Goal: Check status: Check status

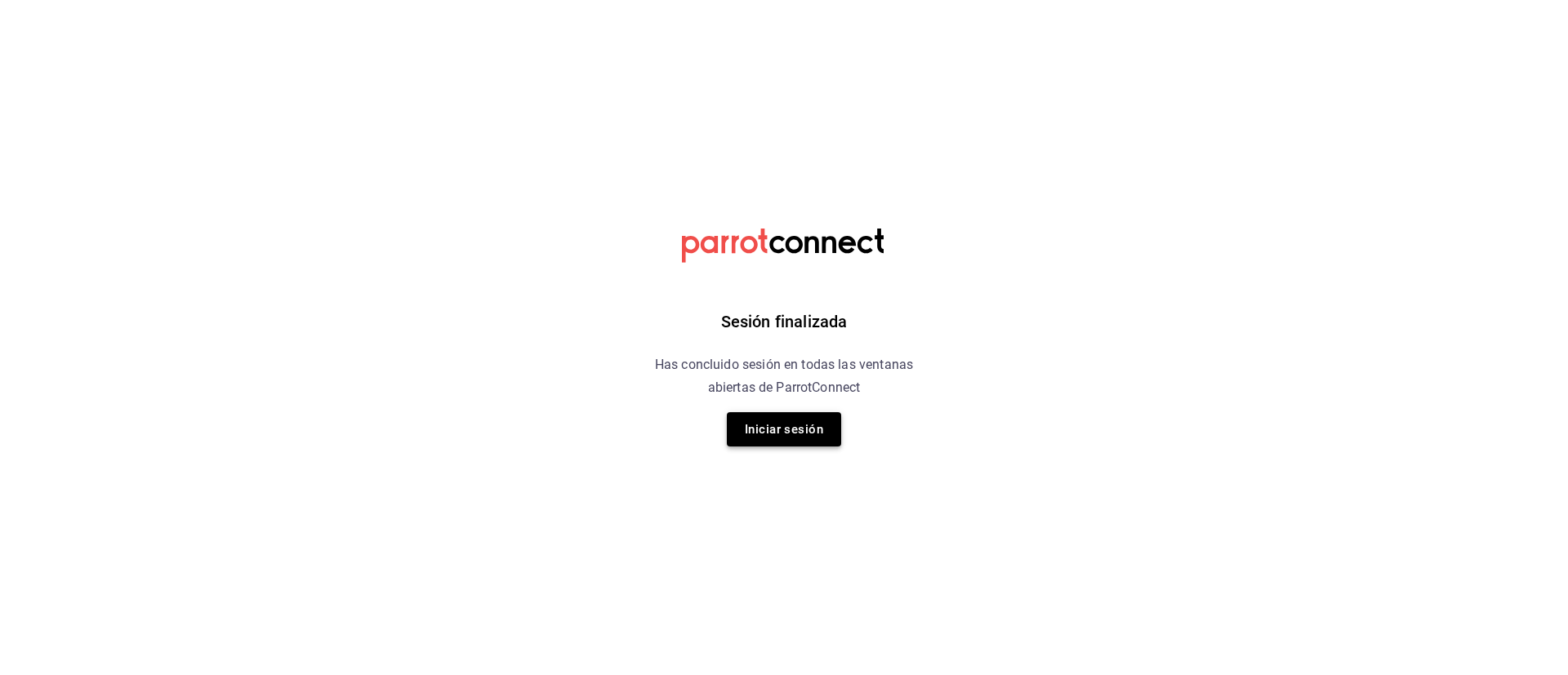
click at [813, 437] on button "Iniciar sesión" at bounding box center [784, 429] width 114 height 34
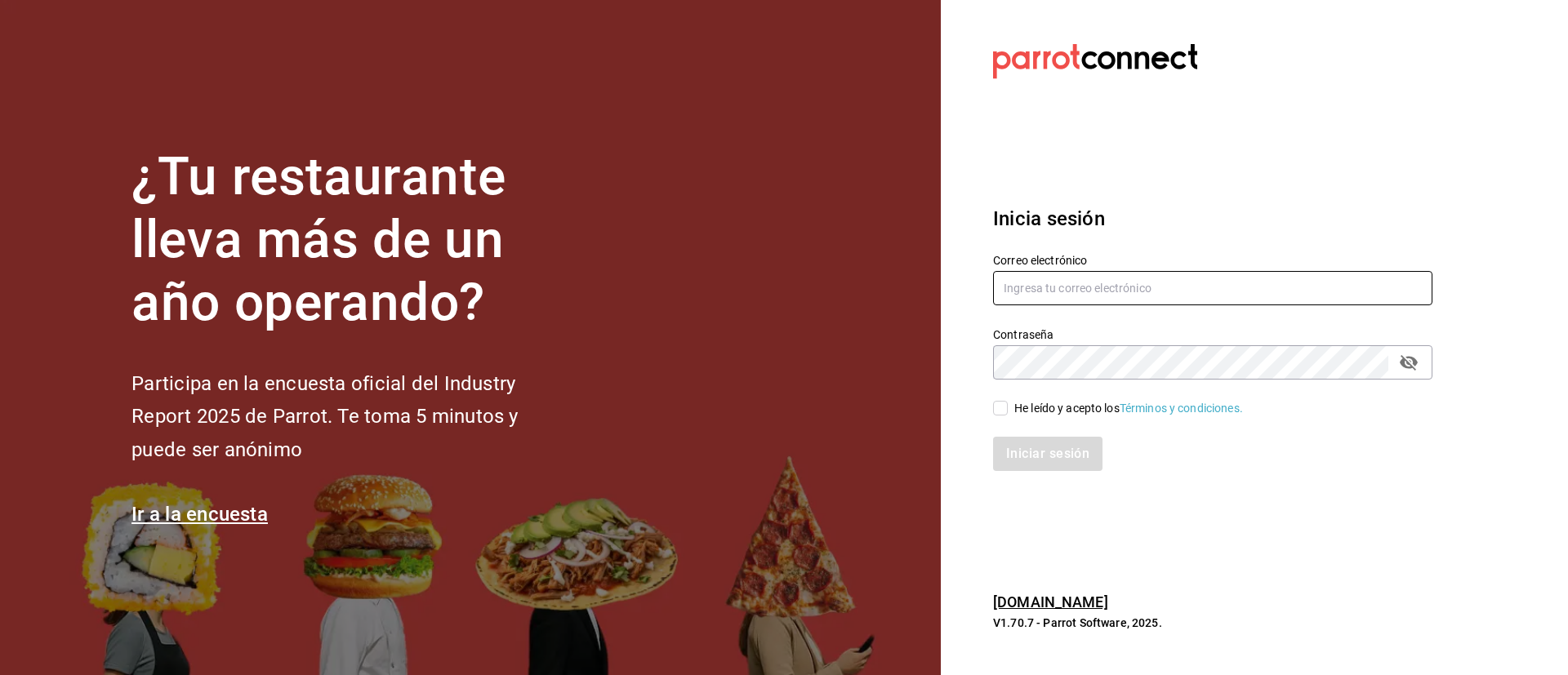
click at [1290, 291] on input "text" at bounding box center [1213, 288] width 439 height 34
type input "L"
type input "lomeedgar@gmail.com"
click at [1095, 409] on div "He leído y acepto los Términos y condiciones." at bounding box center [1129, 408] width 229 height 17
click at [1008, 409] on input "He leído y acepto los Términos y condiciones." at bounding box center [1000, 408] width 15 height 15
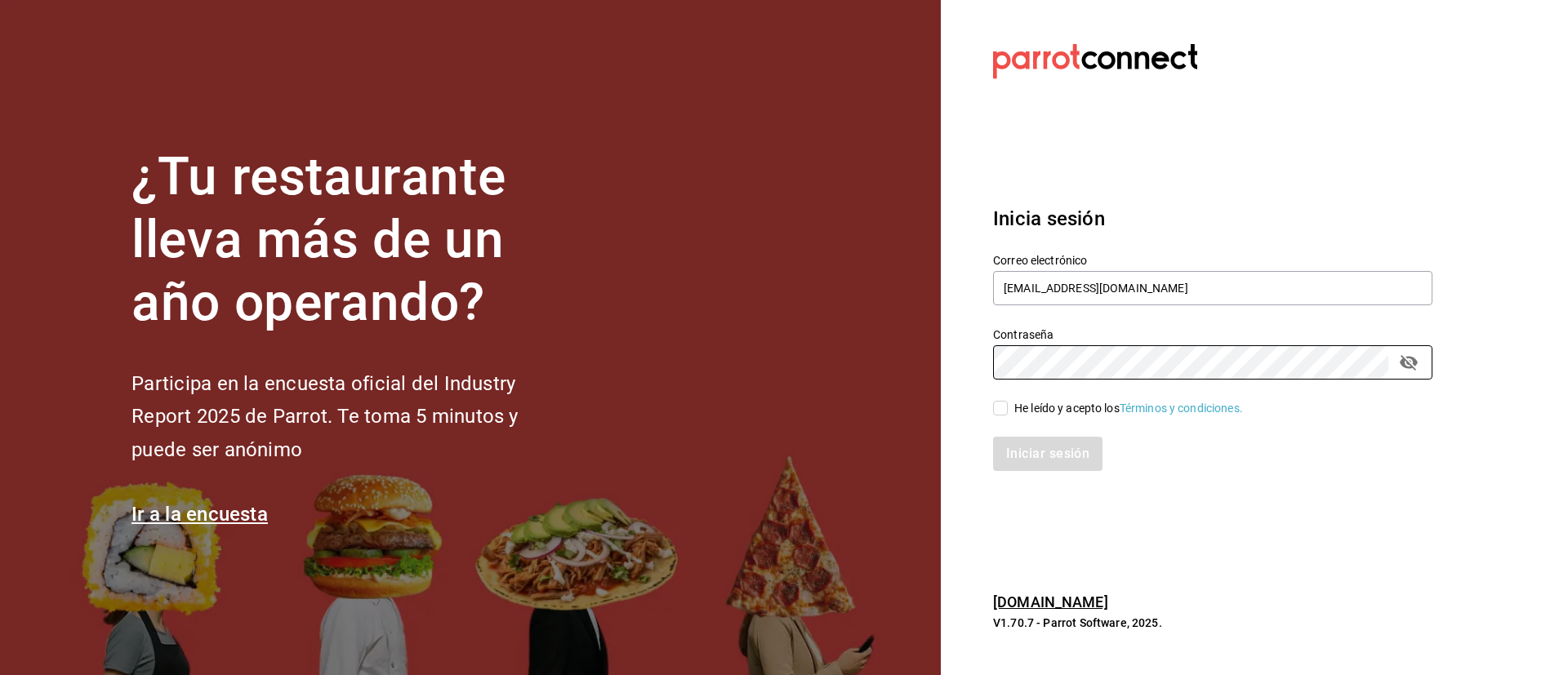
checkbox input "true"
click at [1061, 447] on button "Iniciar sesión" at bounding box center [1049, 454] width 111 height 34
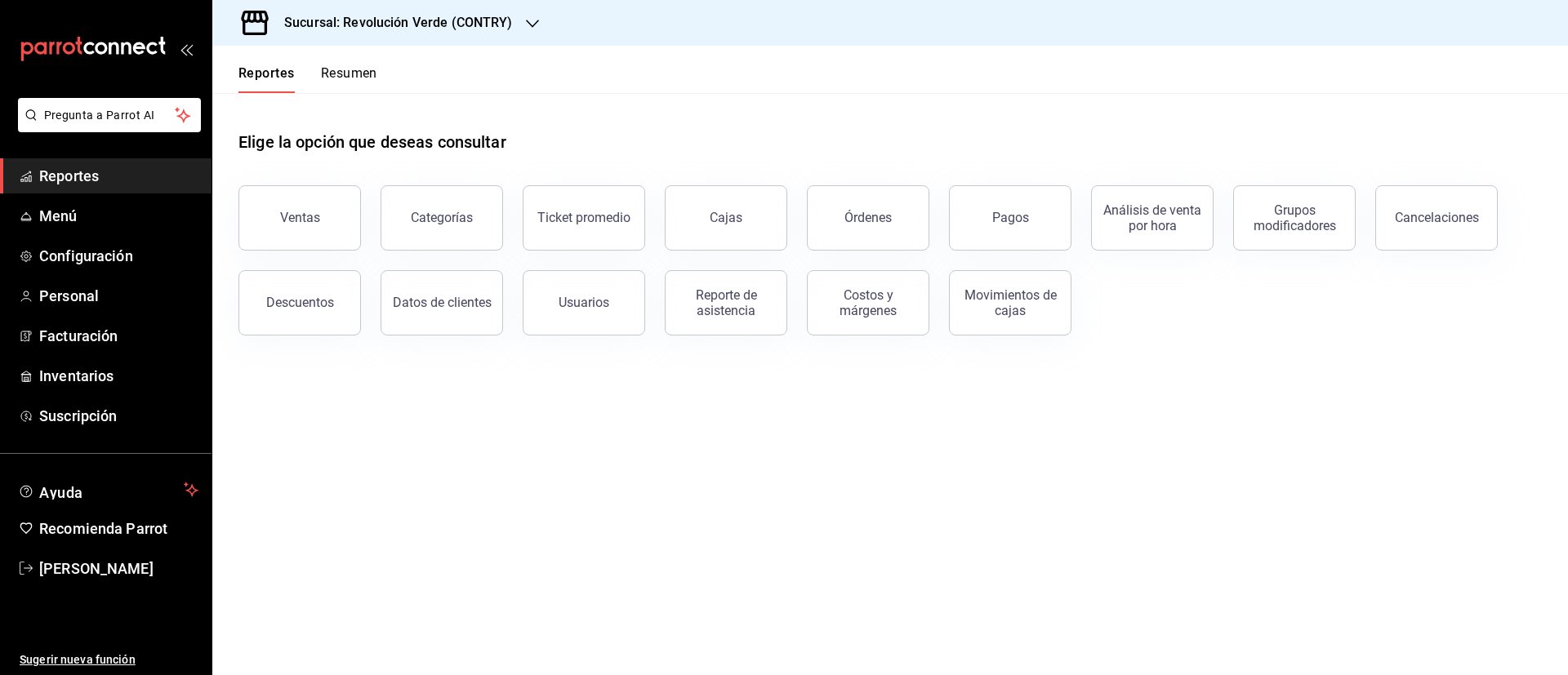
click at [363, 68] on button "Resumen" at bounding box center [349, 79] width 56 height 28
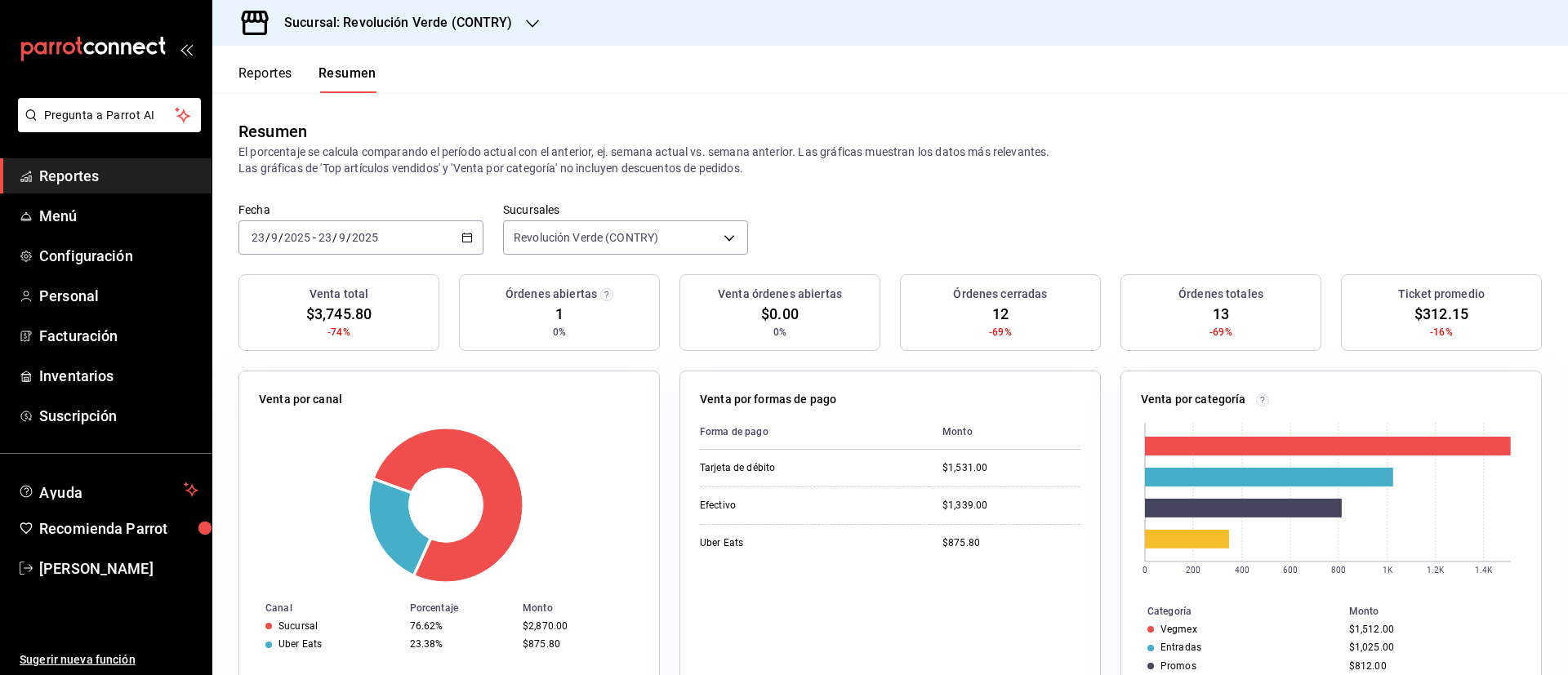
click at [526, 17] on icon "button" at bounding box center [532, 24] width 13 height 13
click at [382, 117] on div "Revolución Verde (PURISIMA)" at bounding box center [335, 107] width 245 height 37
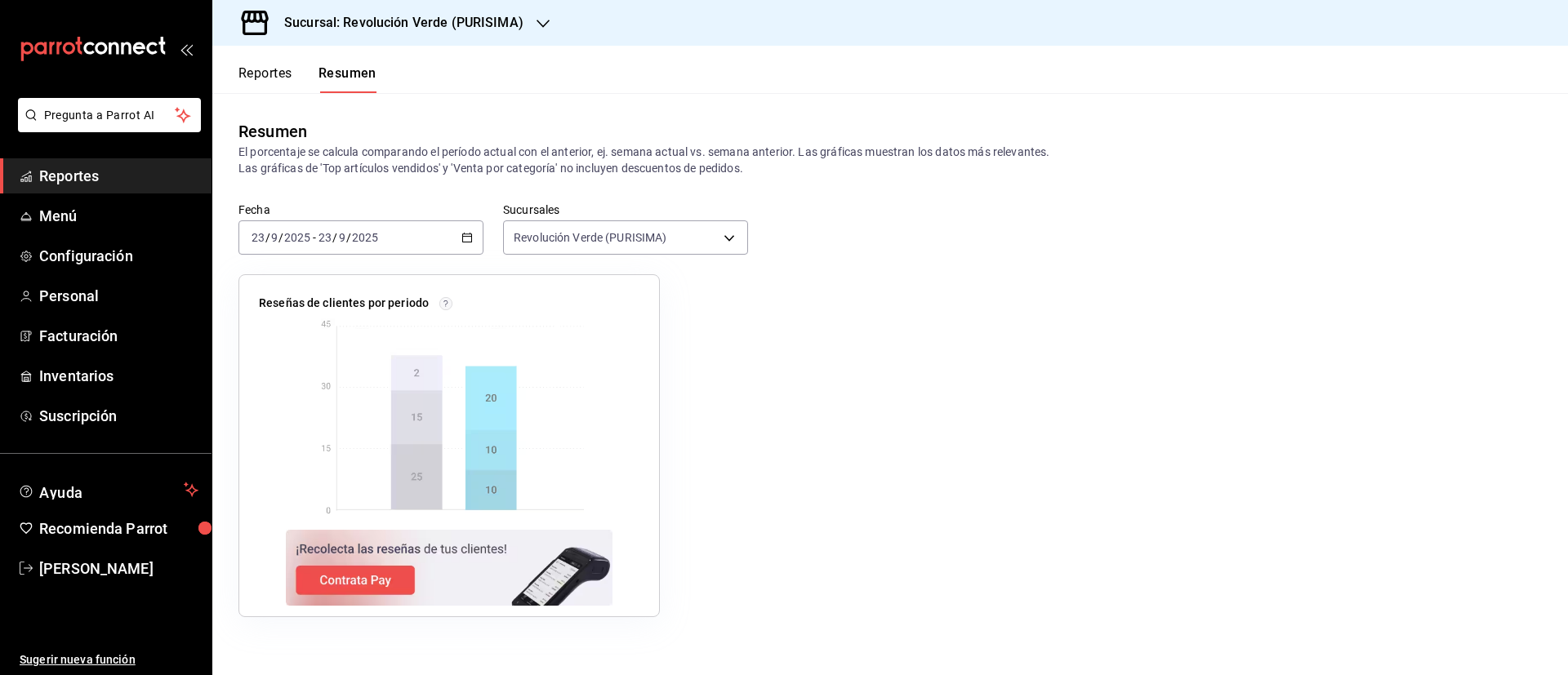
click at [470, 246] on div "[DATE] [DATE] - [DATE] [DATE]" at bounding box center [361, 238] width 245 height 34
click at [334, 460] on li "Rango de fechas" at bounding box center [315, 470] width 153 height 37
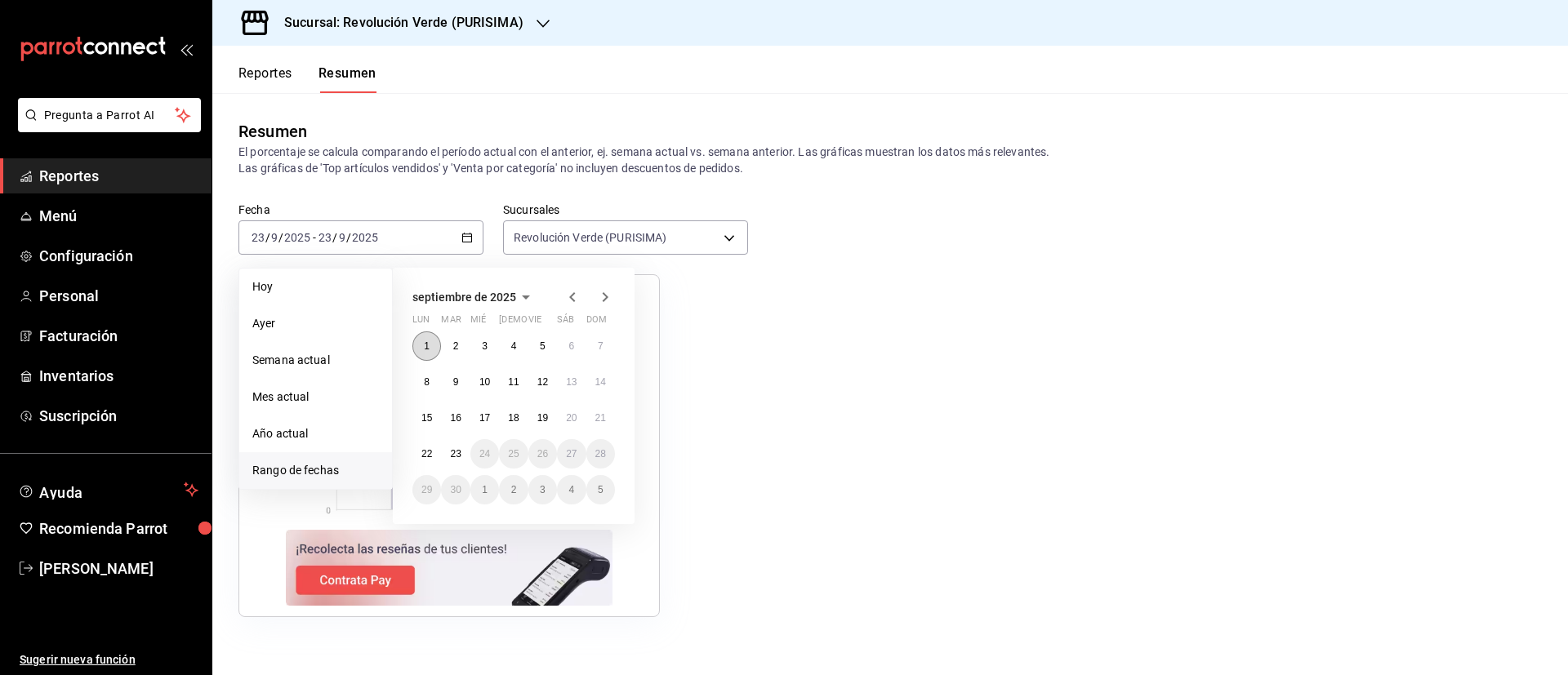
click at [427, 346] on abbr "1" at bounding box center [426, 346] width 6 height 11
click at [451, 452] on abbr "23" at bounding box center [455, 454] width 11 height 11
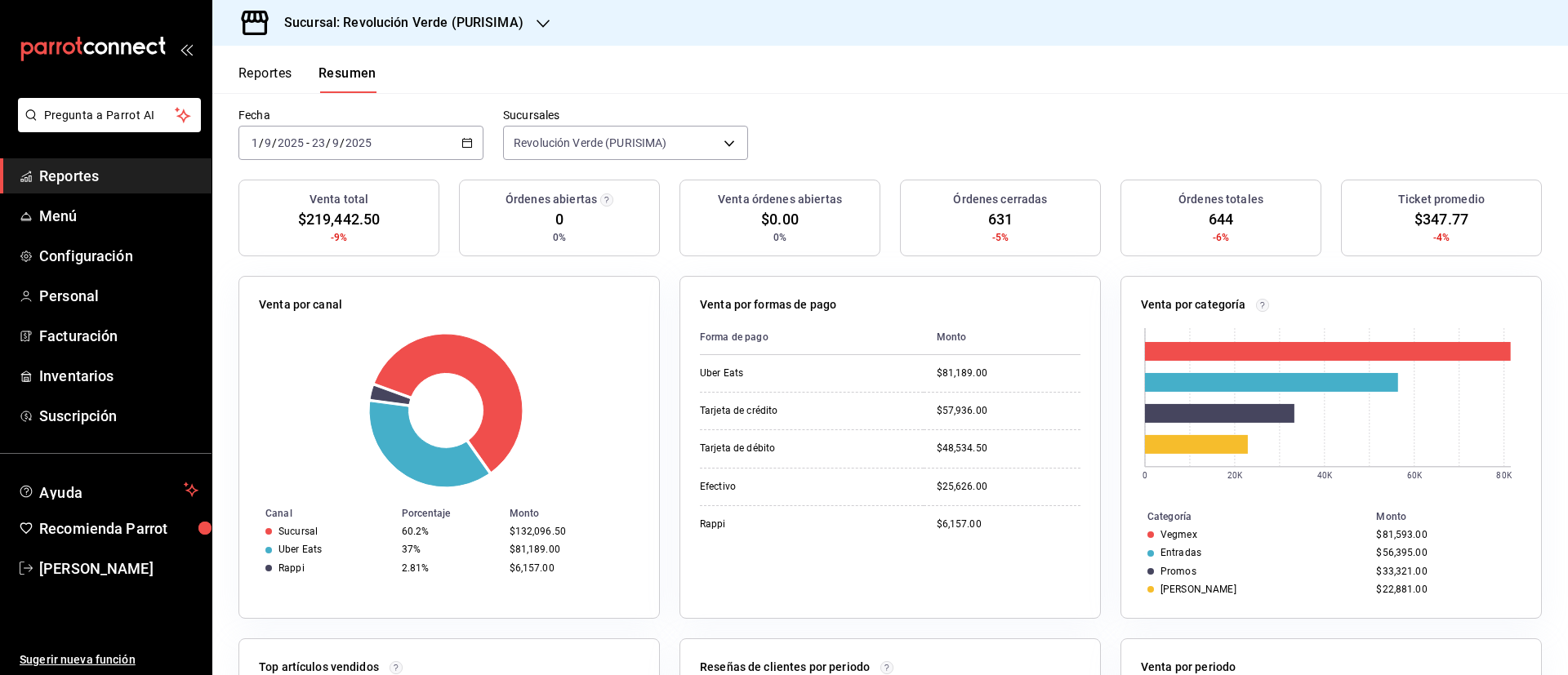
scroll to position [100, 0]
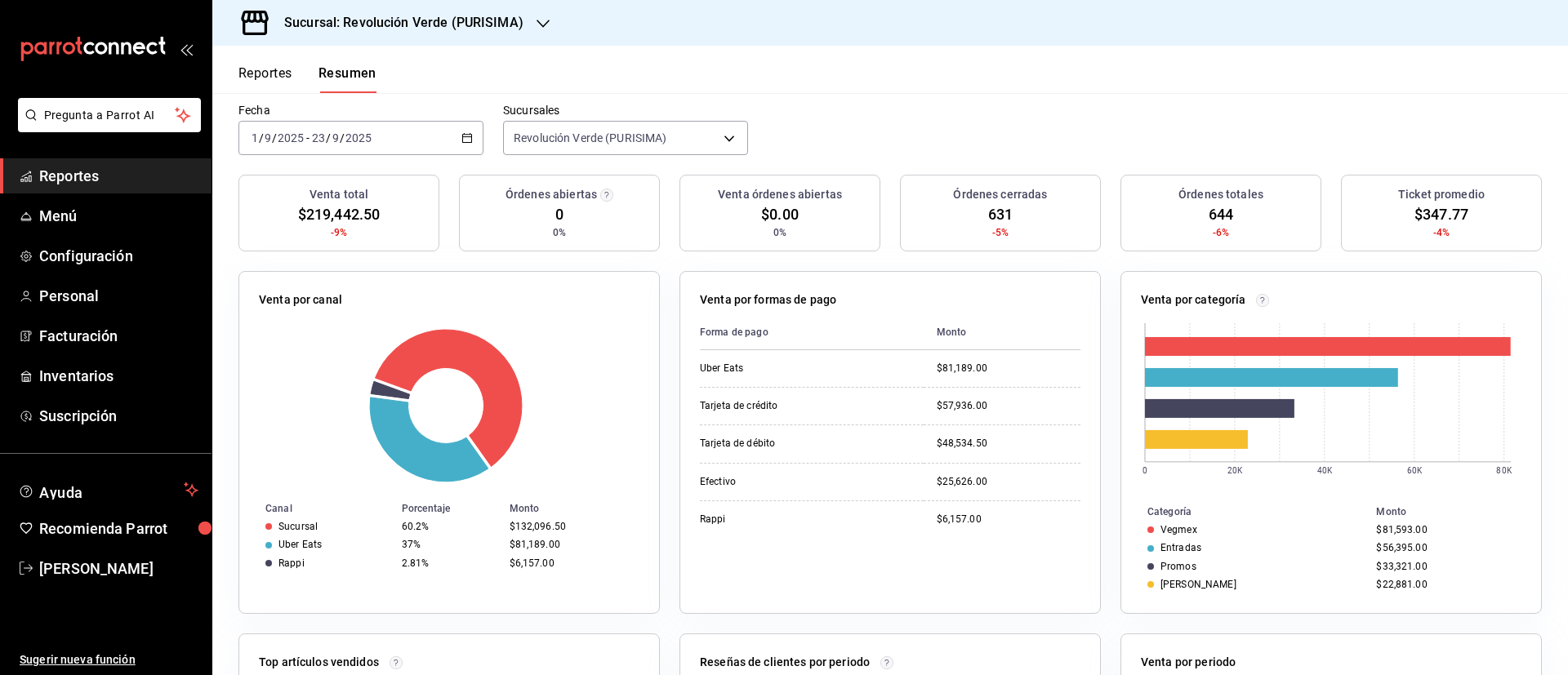
click at [469, 139] on icon "button" at bounding box center [467, 138] width 11 height 11
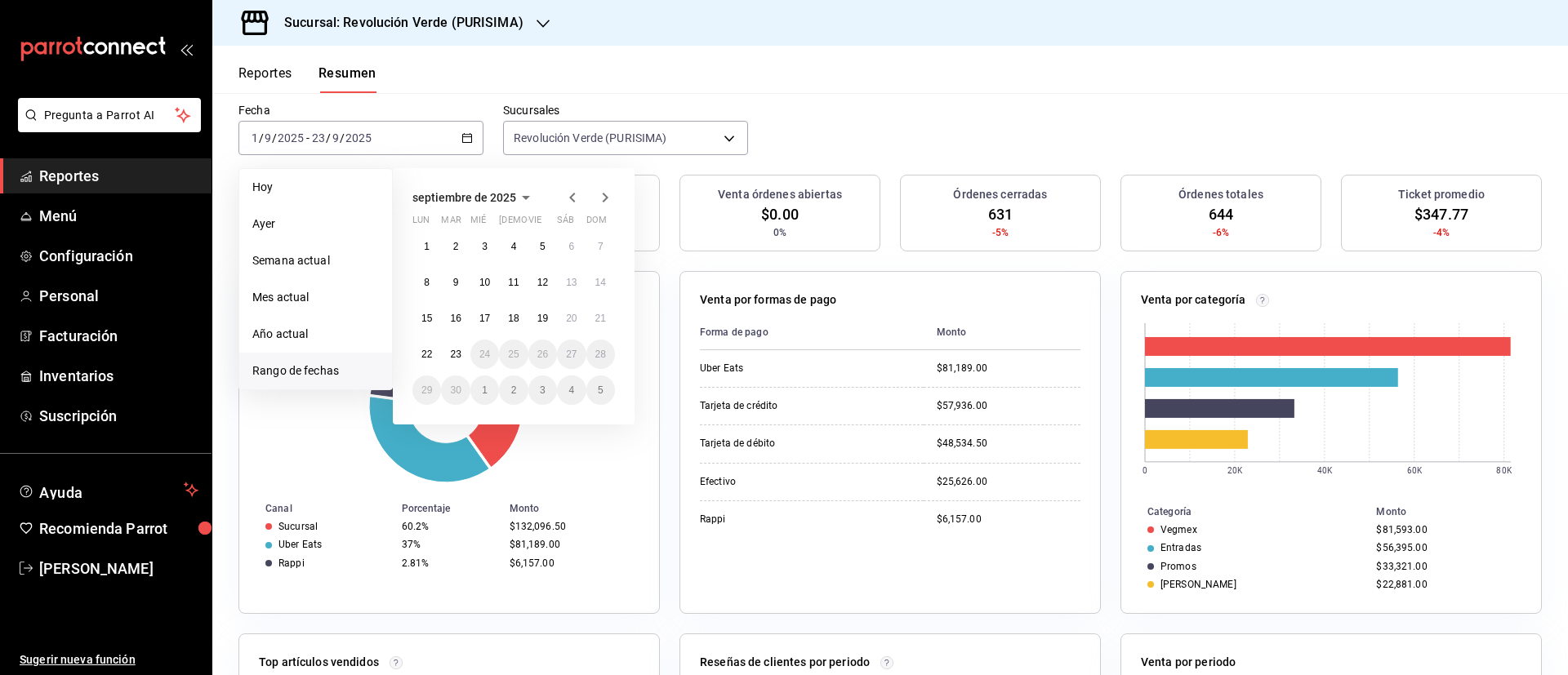
click at [578, 196] on icon "button" at bounding box center [572, 198] width 20 height 20
click at [544, 247] on abbr "1" at bounding box center [542, 246] width 6 height 11
click at [605, 198] on icon "button" at bounding box center [605, 198] width 6 height 10
click at [429, 351] on abbr "22" at bounding box center [426, 354] width 11 height 11
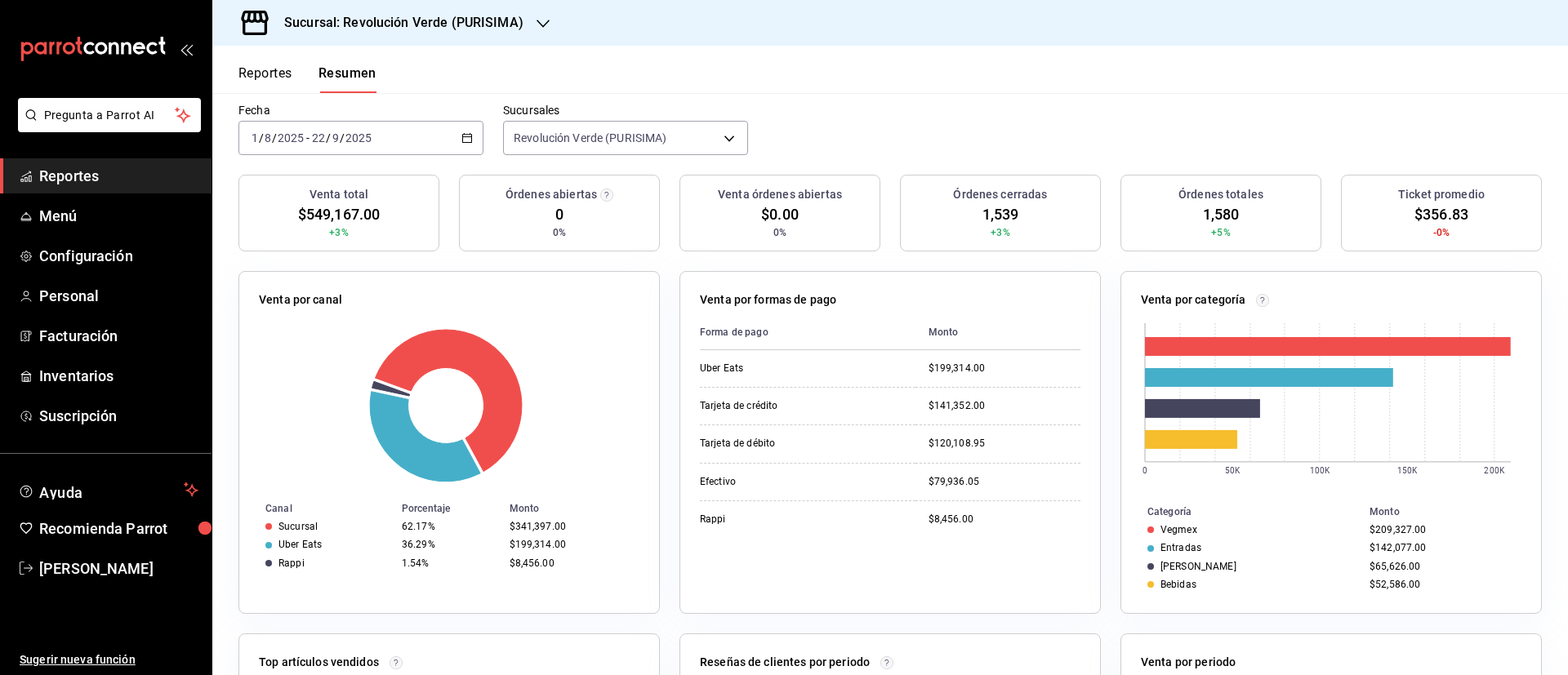
click at [457, 152] on div "[DATE] [DATE] - [DATE] [DATE]" at bounding box center [361, 138] width 245 height 34
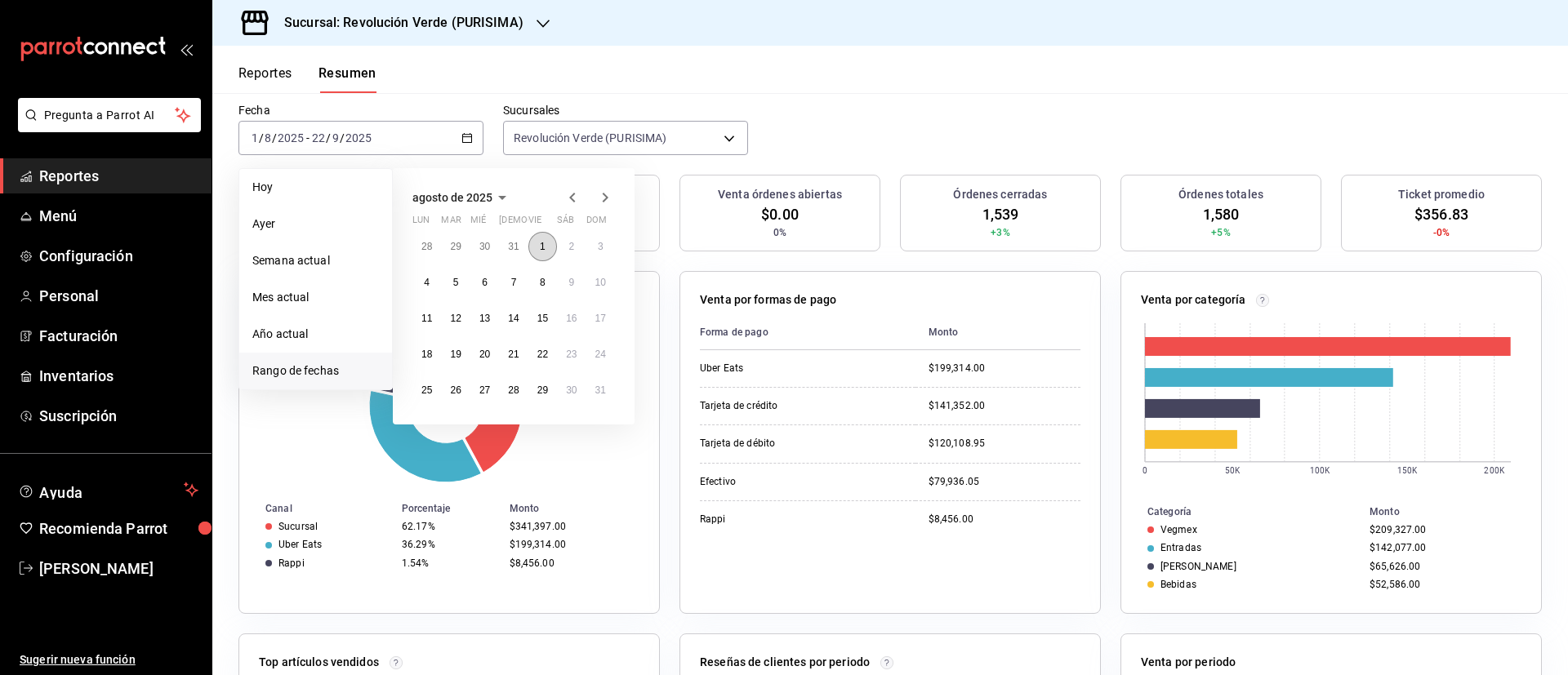
click at [540, 239] on button "1" at bounding box center [542, 246] width 29 height 29
click at [606, 389] on button "31" at bounding box center [600, 390] width 29 height 29
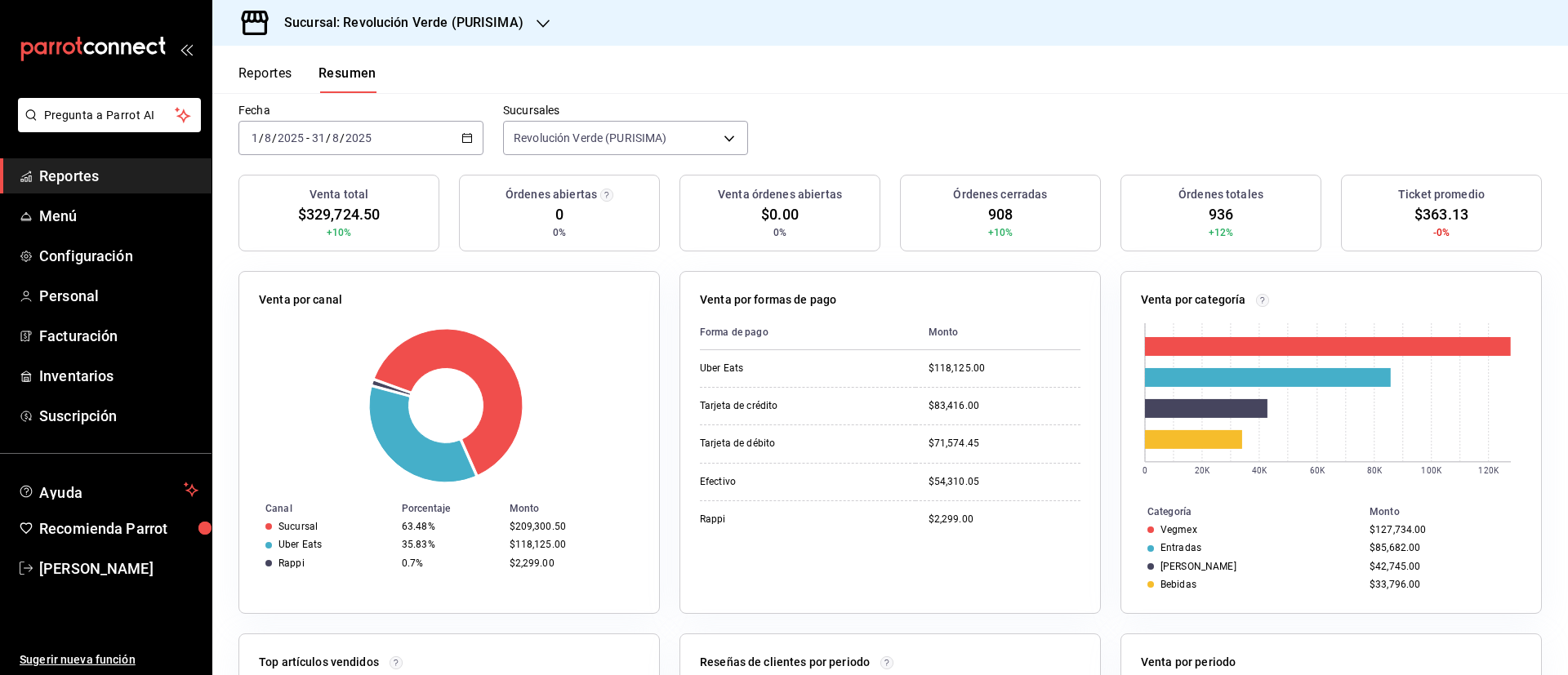
click at [470, 140] on div "[DATE] [DATE] - [DATE] [DATE]" at bounding box center [361, 138] width 245 height 34
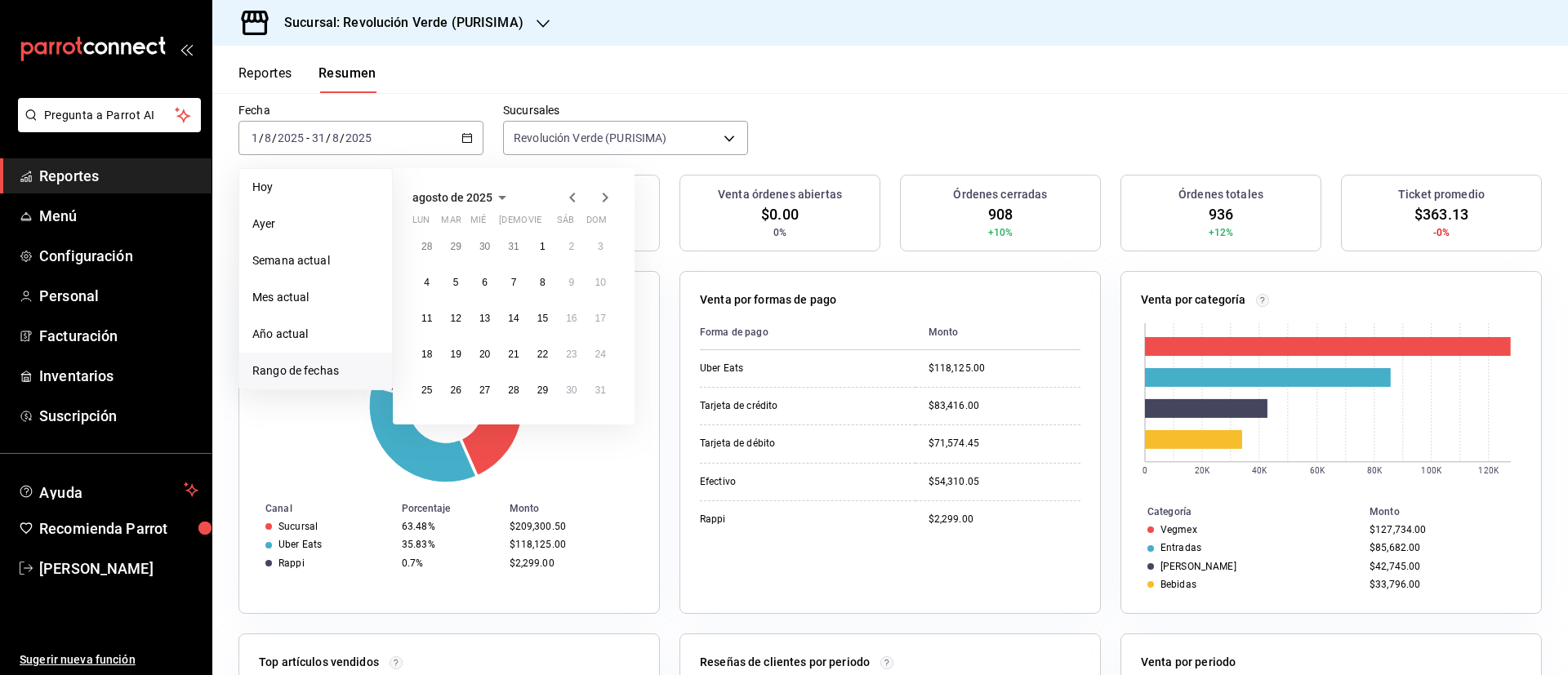
click at [599, 194] on icon "button" at bounding box center [605, 198] width 20 height 20
click at [430, 242] on abbr "1" at bounding box center [426, 246] width 6 height 11
click at [431, 353] on abbr "22" at bounding box center [426, 354] width 11 height 11
